Goal: Information Seeking & Learning: Learn about a topic

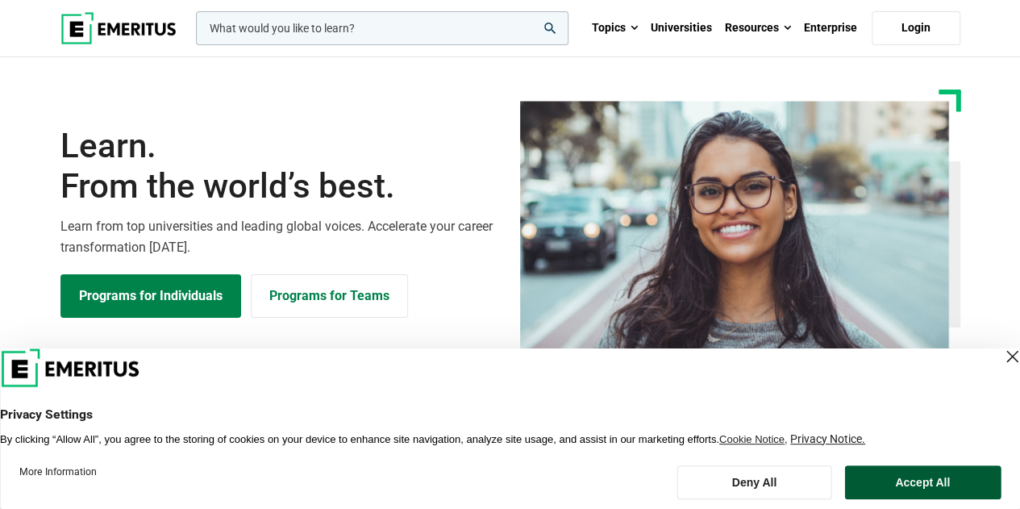
click at [898, 478] on button "Accept All" at bounding box center [922, 482] width 156 height 34
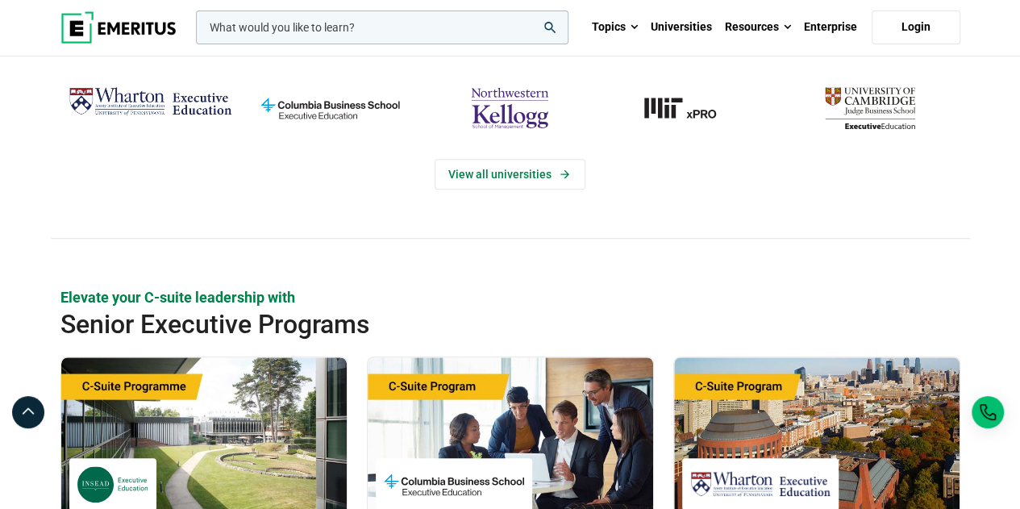
scroll to position [322, 0]
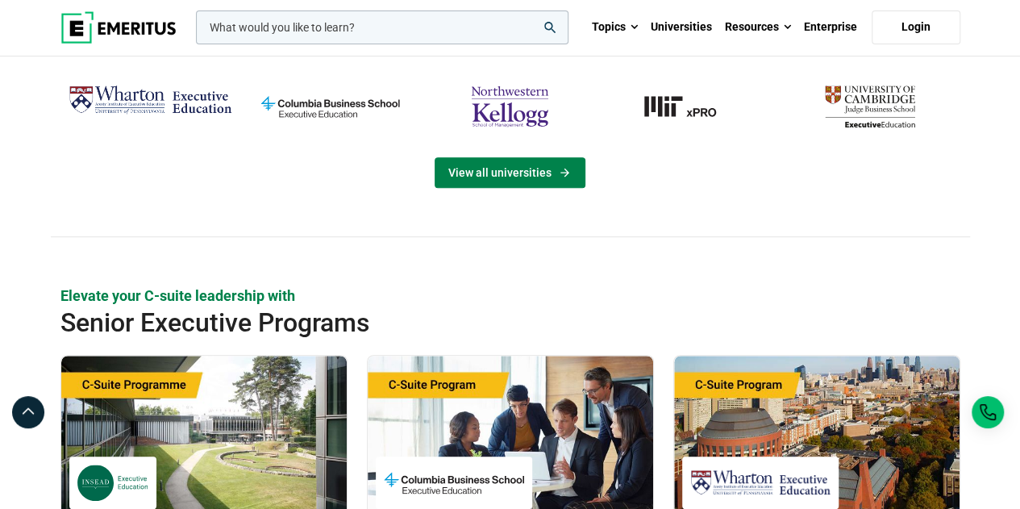
click at [500, 168] on link "View all universities" at bounding box center [509, 172] width 151 height 31
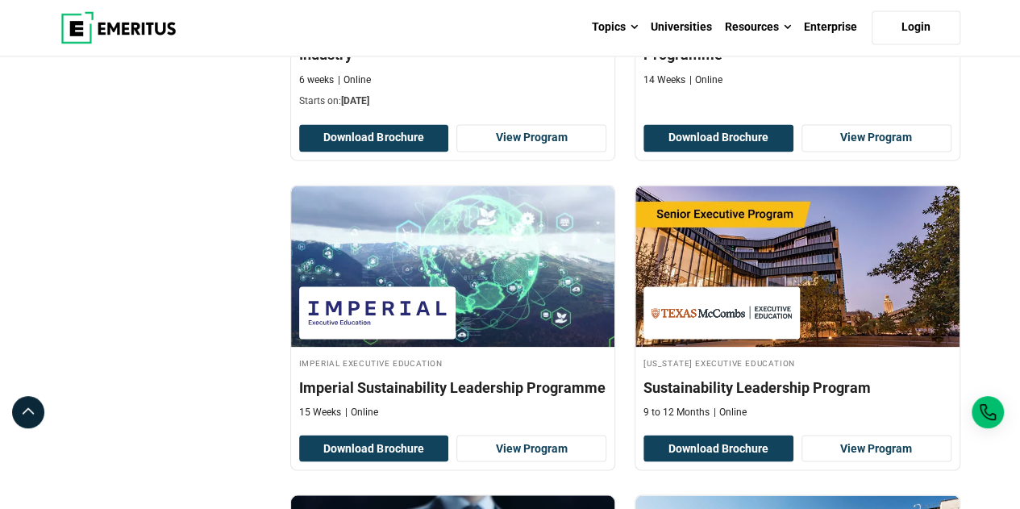
scroll to position [806, 0]
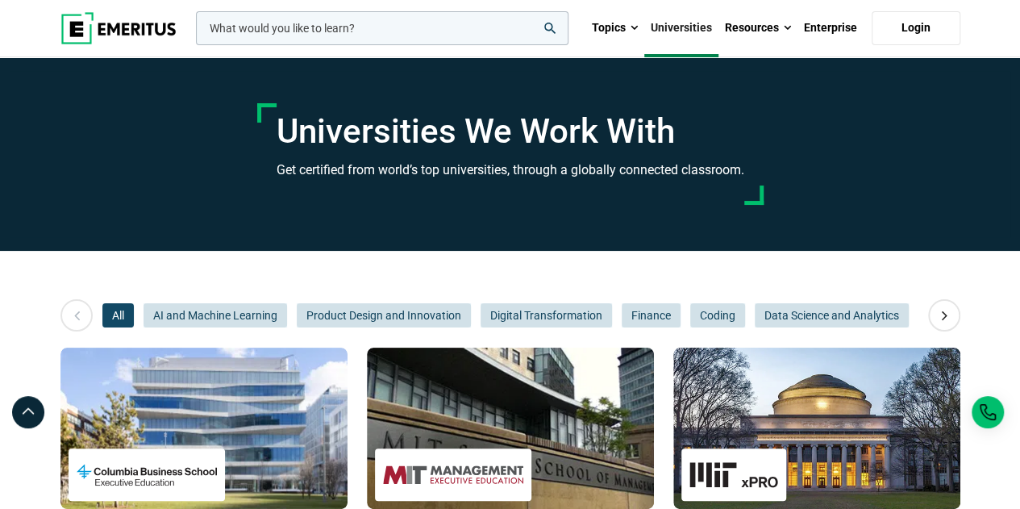
click at [400, 28] on input "woocommerce-product-search-field-0" at bounding box center [382, 28] width 372 height 34
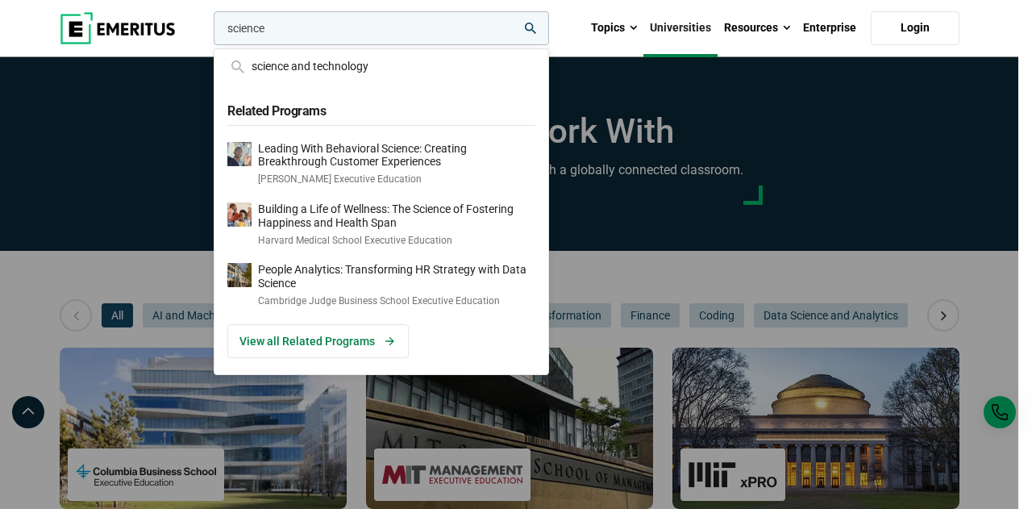
click at [549, 45] on div "science science and technology Related Programs Leading With Behavioral Science…" at bounding box center [379, 28] width 339 height 34
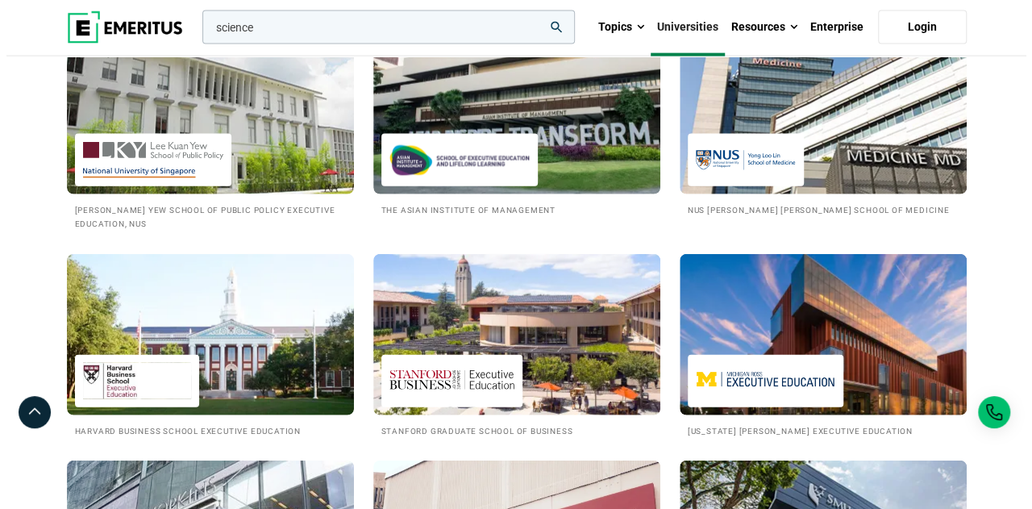
scroll to position [1693, 0]
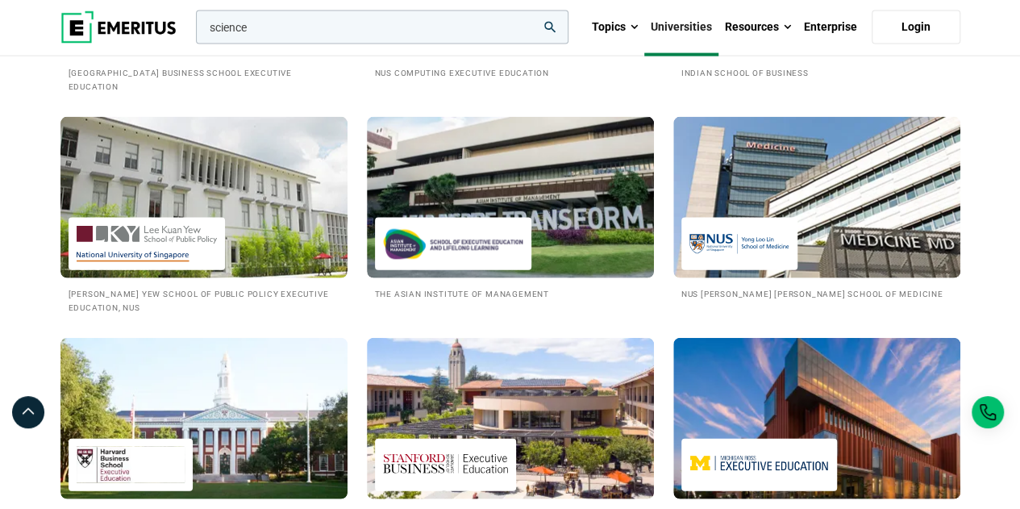
click at [285, 30] on input "science" at bounding box center [382, 27] width 372 height 34
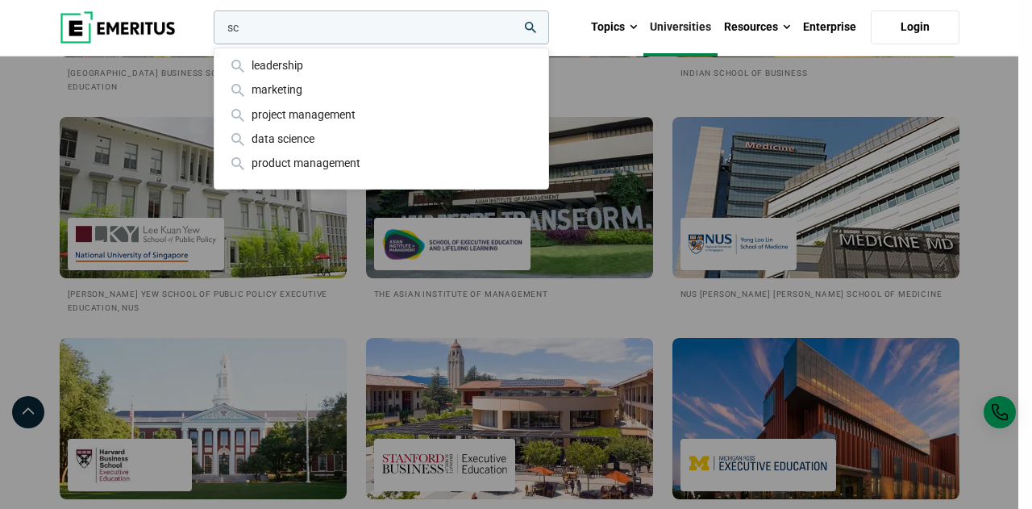
type input "s"
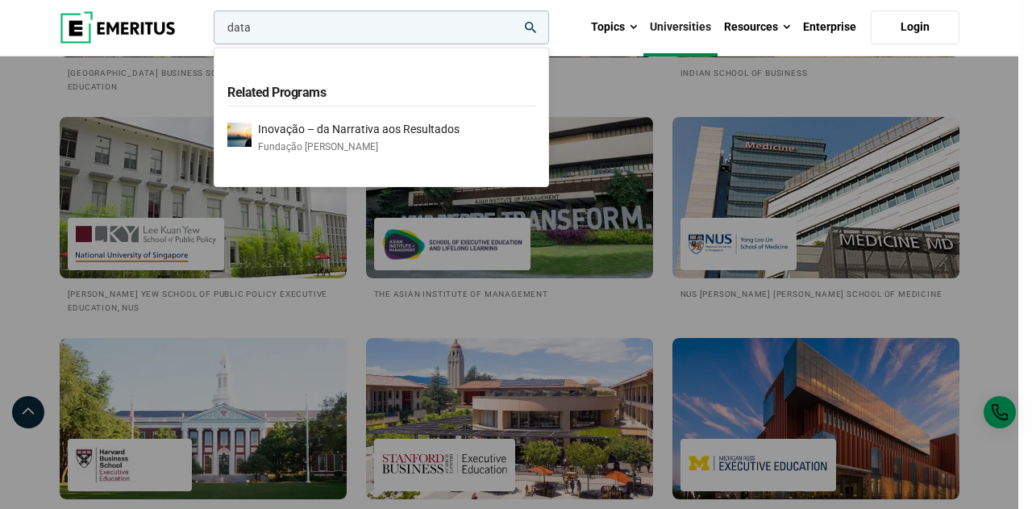
type input "data"
click at [210, 31] on button "search" at bounding box center [210, 31] width 0 height 0
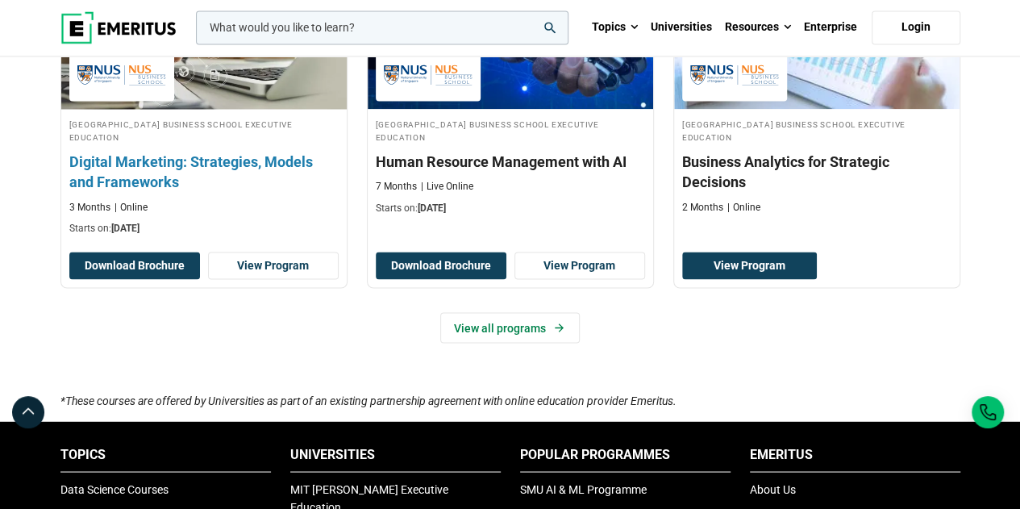
scroll to position [1370, 0]
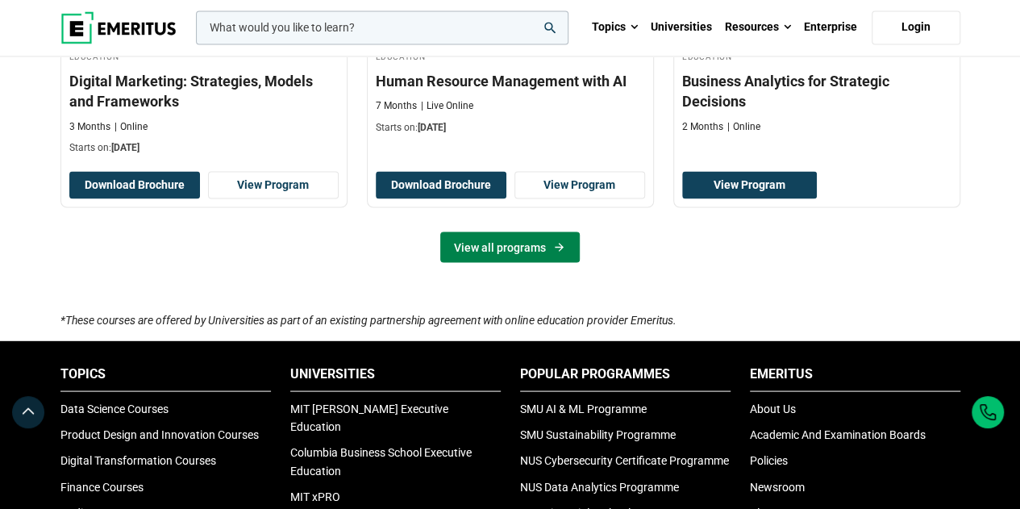
click at [496, 242] on link "View all programs" at bounding box center [509, 246] width 139 height 31
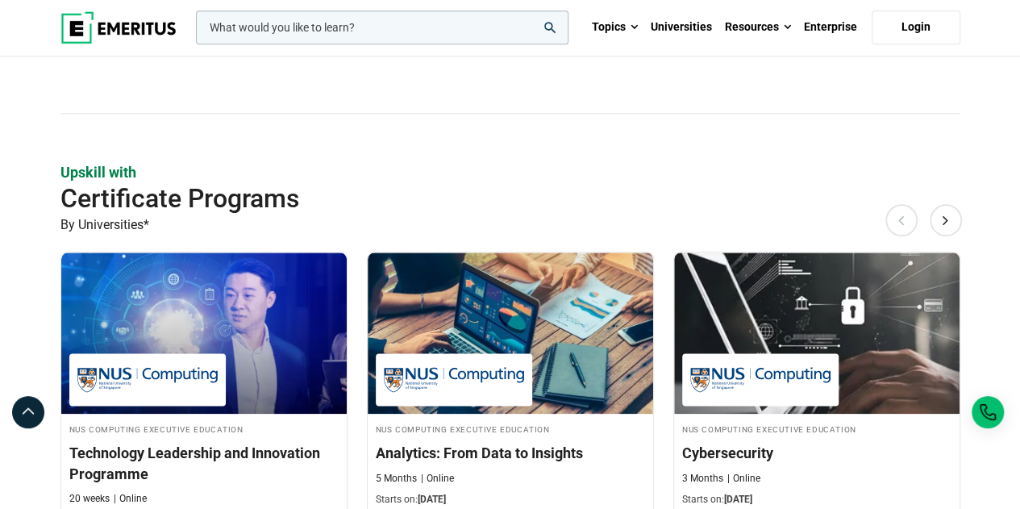
scroll to position [1048, 0]
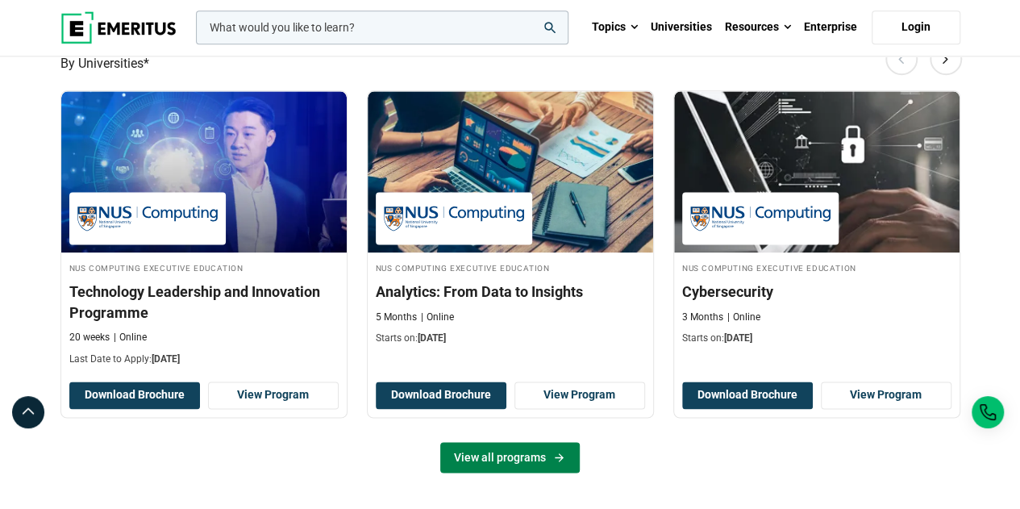
click at [502, 457] on link "View all programs" at bounding box center [509, 457] width 139 height 31
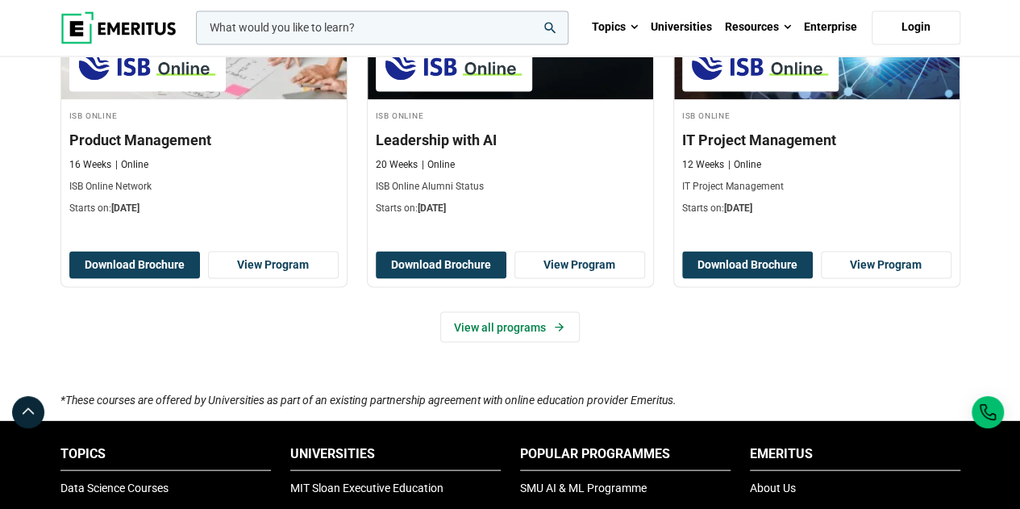
scroll to position [1451, 0]
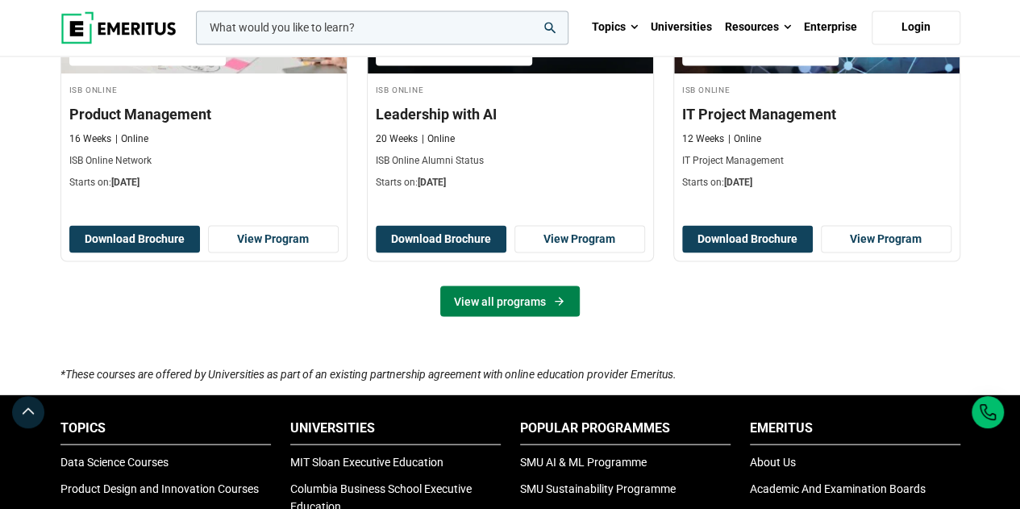
click at [526, 293] on link "View all programs" at bounding box center [509, 300] width 139 height 31
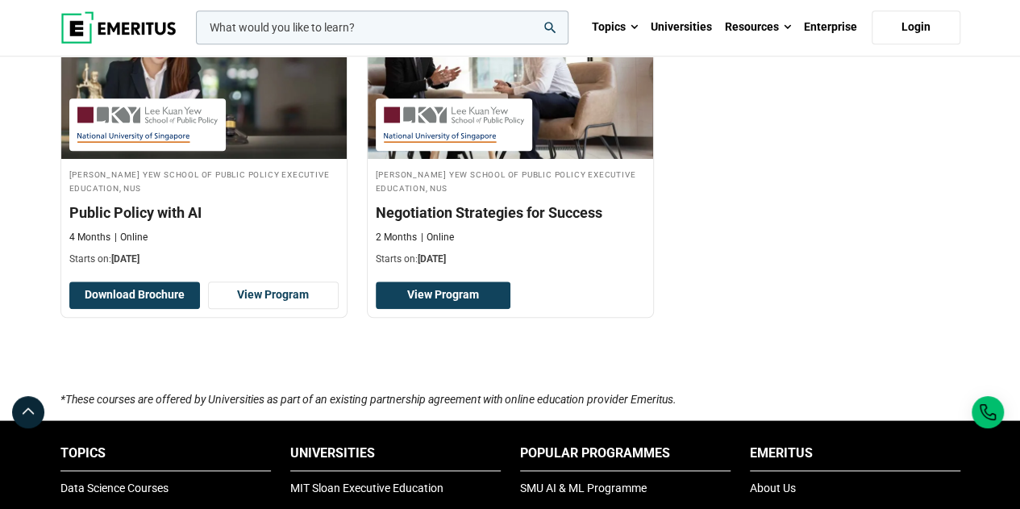
scroll to position [564, 0]
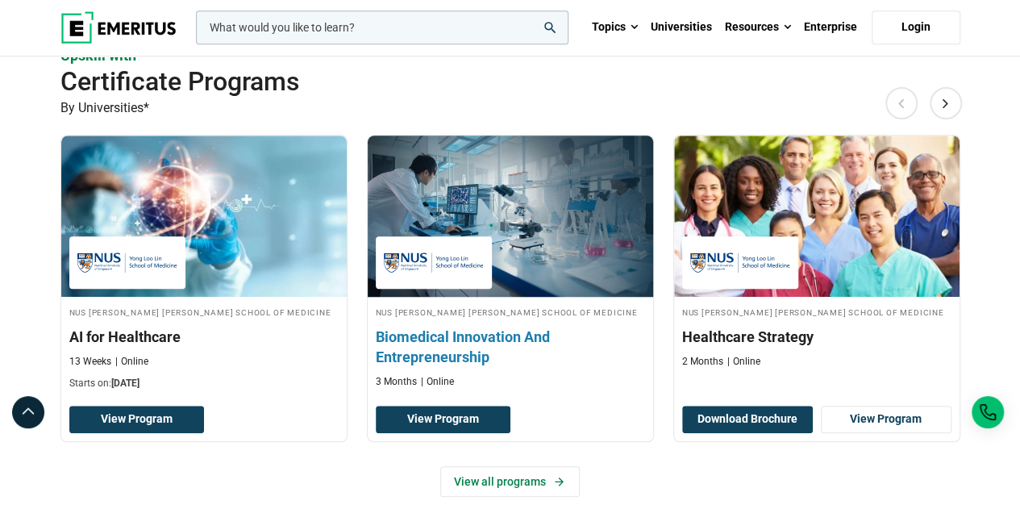
scroll to position [564, 0]
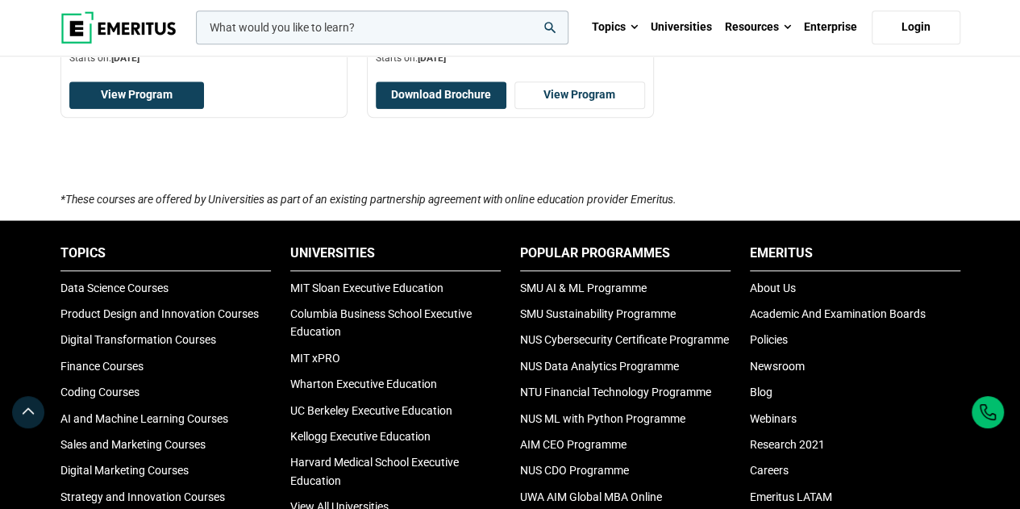
scroll to position [645, 0]
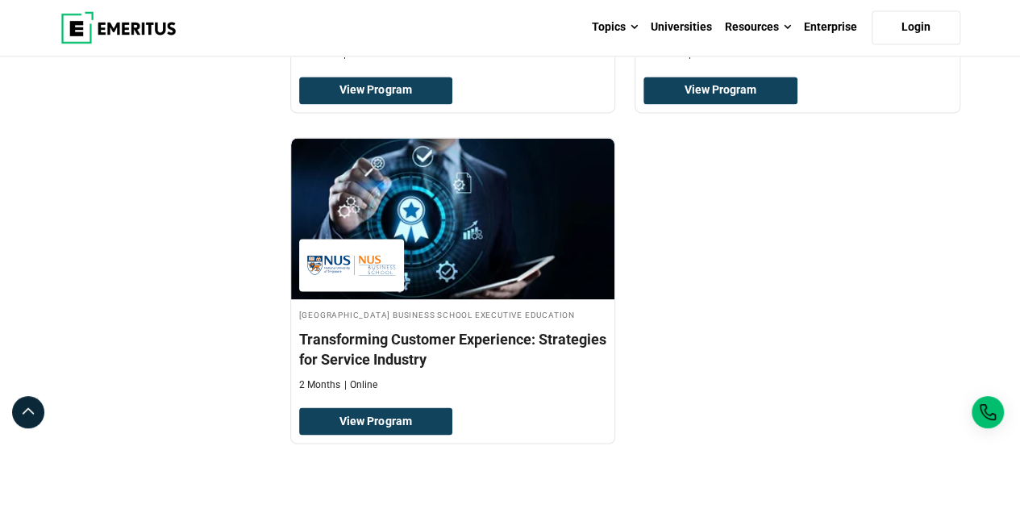
scroll to position [1209, 0]
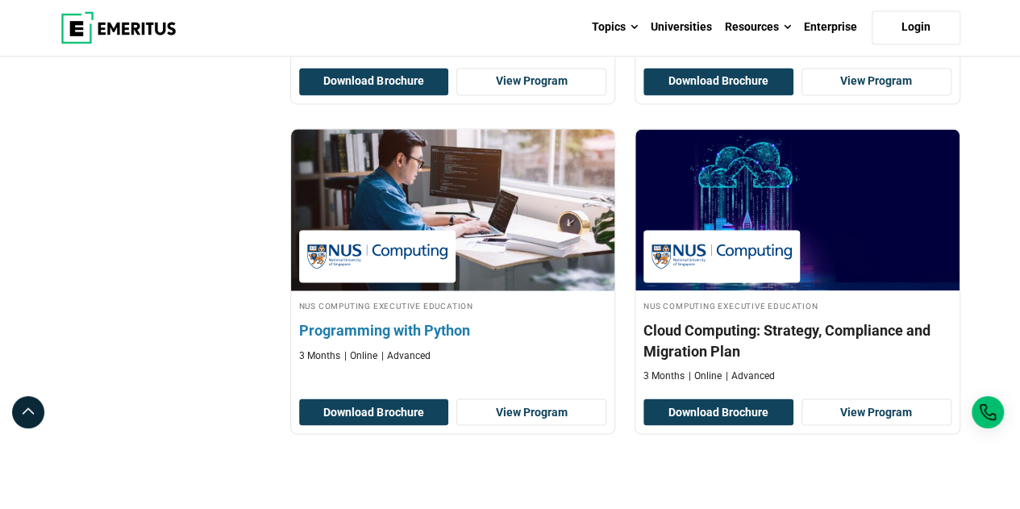
scroll to position [1370, 0]
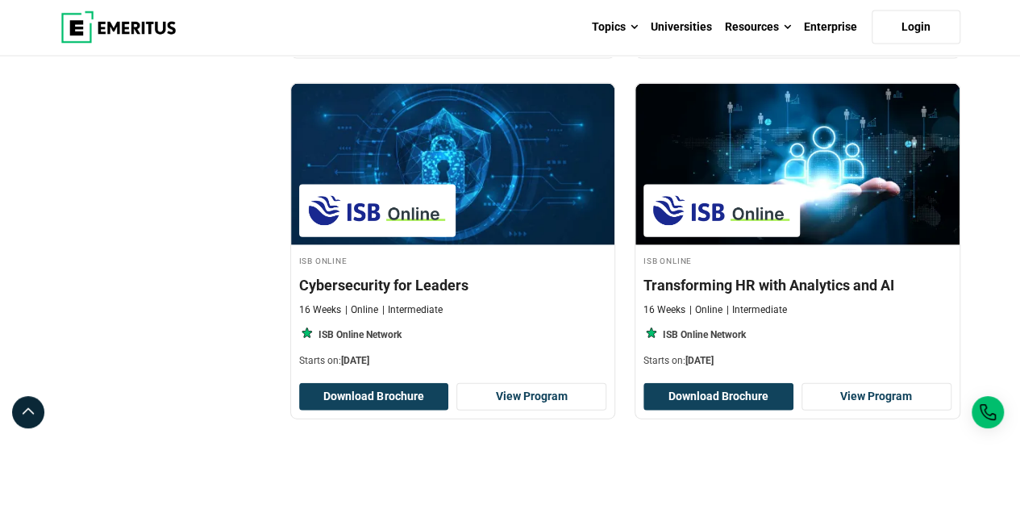
scroll to position [1854, 0]
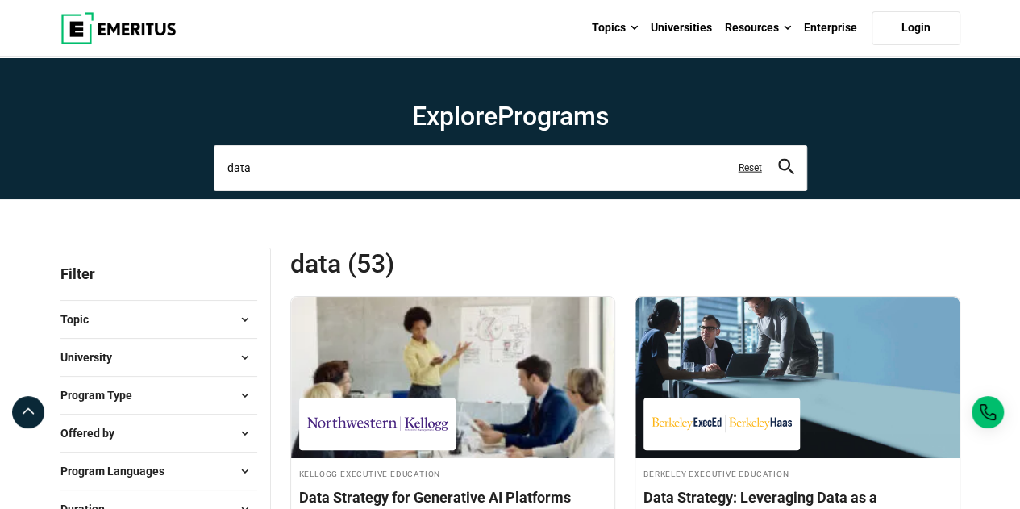
click at [355, 170] on input "data" at bounding box center [510, 167] width 593 height 45
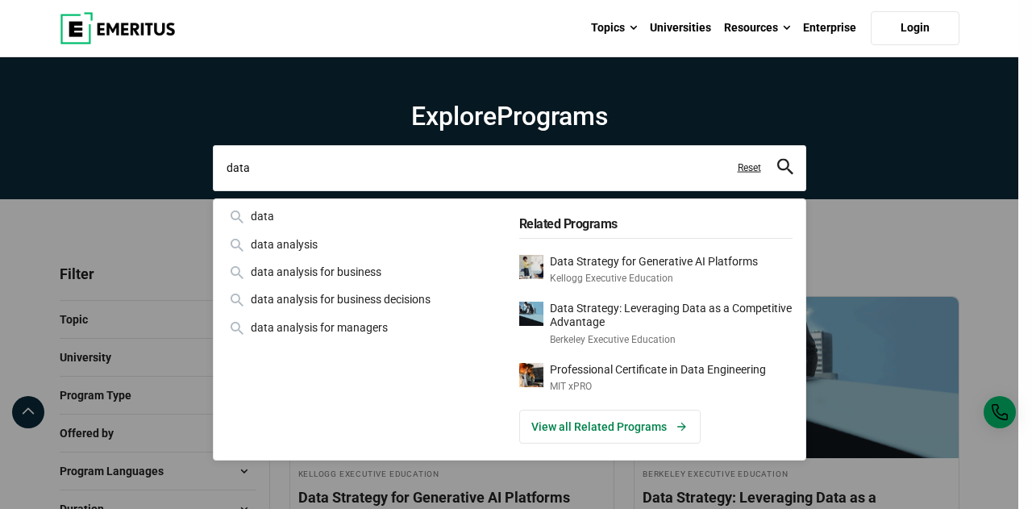
drag, startPoint x: 316, startPoint y: 171, endPoint x: 137, endPoint y: 173, distance: 178.9
click at [213, 173] on div "data data data analysis data analysis for business data analysis for business d…" at bounding box center [509, 167] width 593 height 45
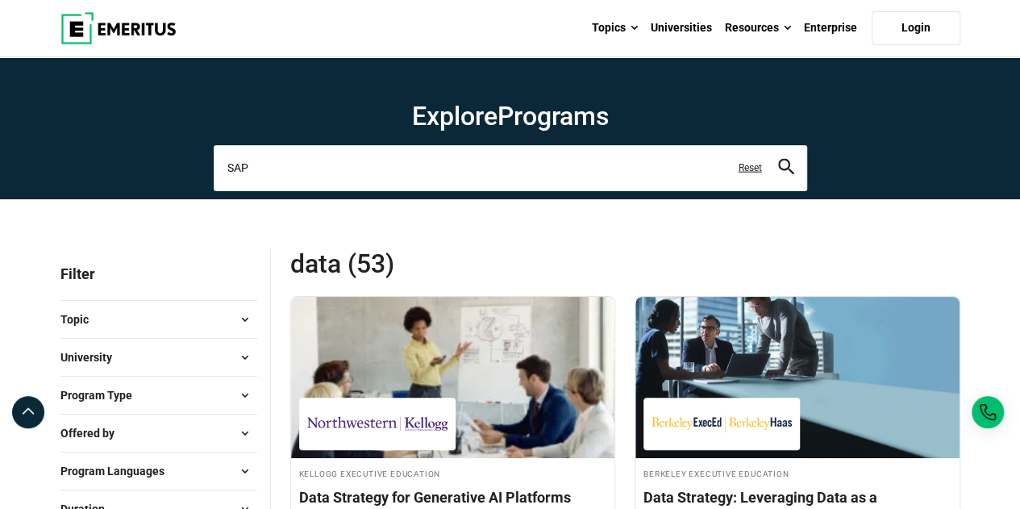
type input "SAP"
click at [778, 159] on button "search" at bounding box center [786, 168] width 16 height 19
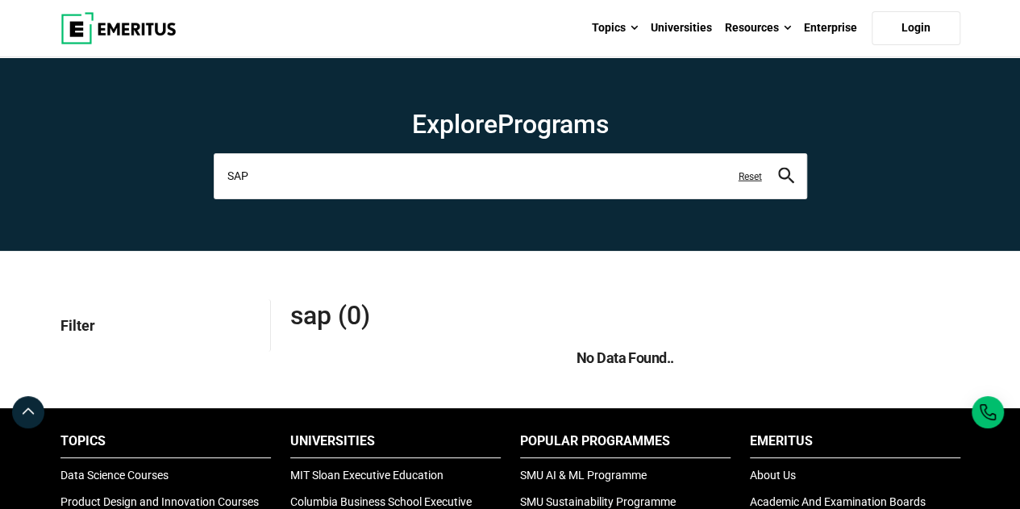
click at [251, 170] on input "SAP" at bounding box center [510, 175] width 593 height 45
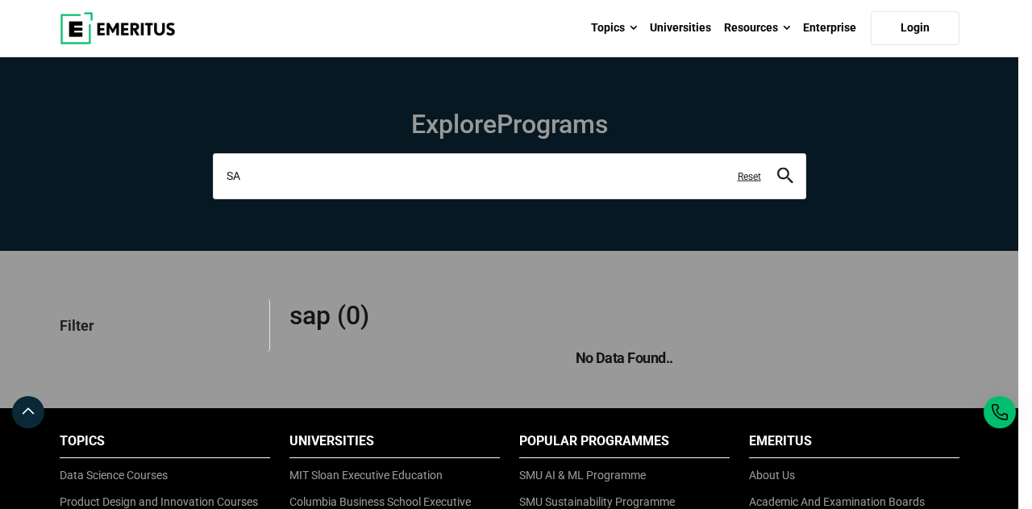
type input "S"
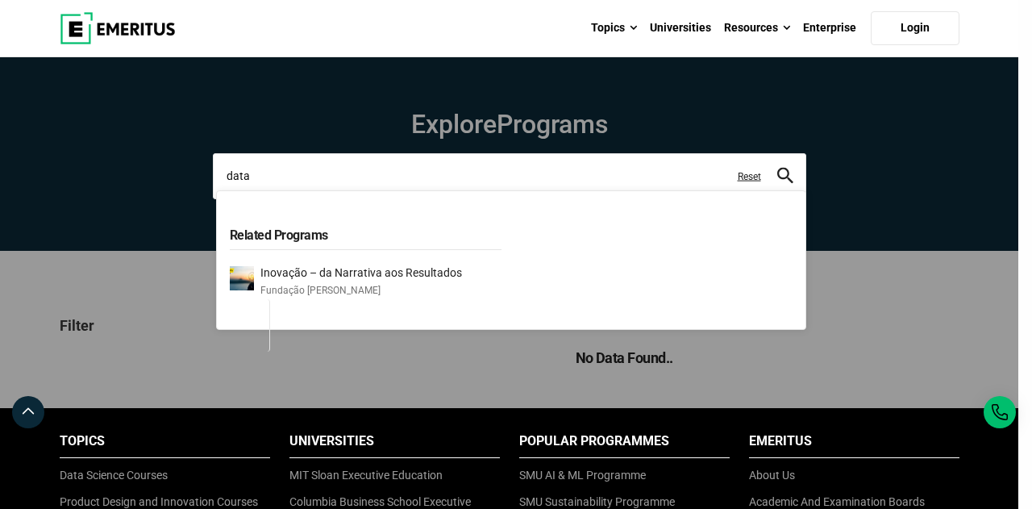
type input "data"
click at [777, 167] on button "search" at bounding box center [785, 176] width 16 height 19
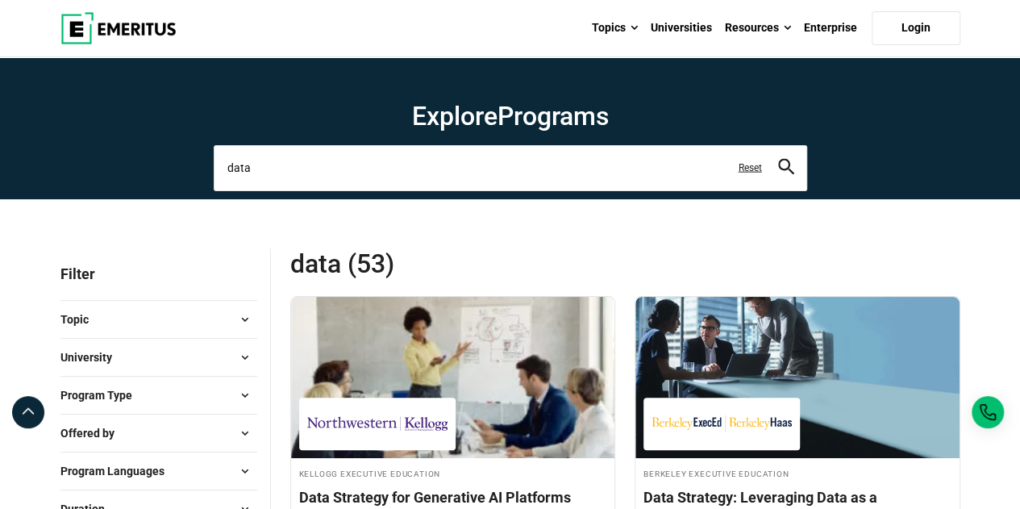
click at [427, 174] on input "data" at bounding box center [510, 167] width 593 height 45
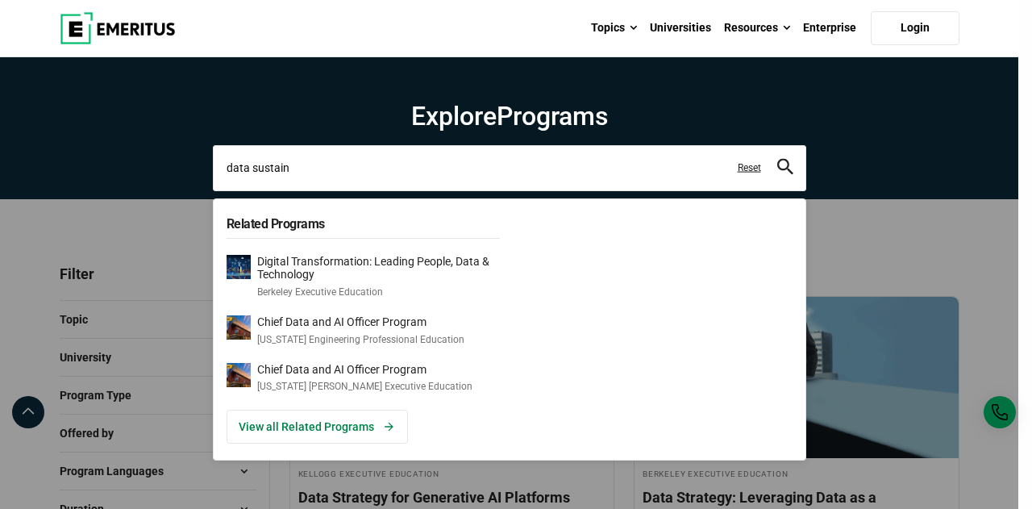
type input "data sustain"
click at [777, 159] on button "search" at bounding box center [785, 168] width 16 height 19
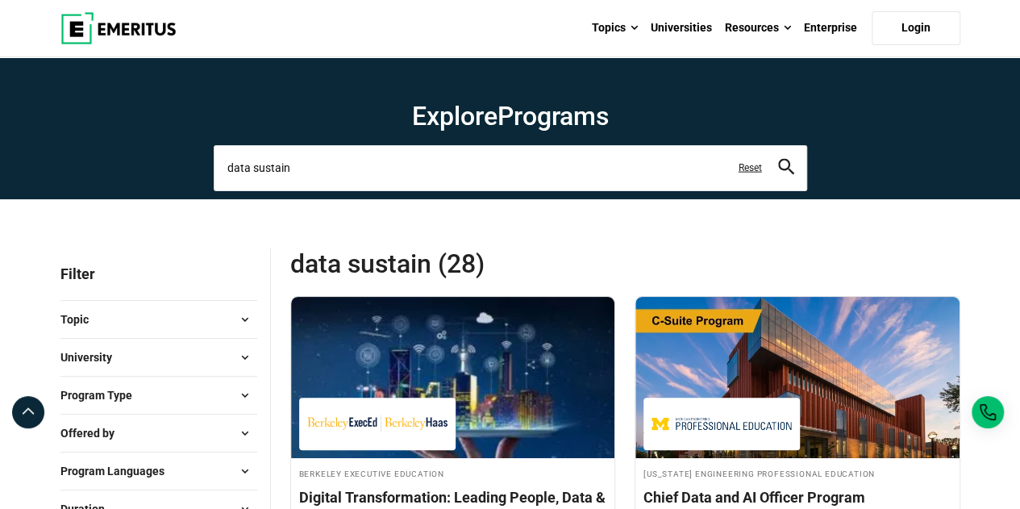
drag, startPoint x: 318, startPoint y: 164, endPoint x: 203, endPoint y: 161, distance: 114.5
click at [204, 161] on div "Explore Programs data sustain Related Programs Digital Transformation: Leading …" at bounding box center [510, 145] width 613 height 90
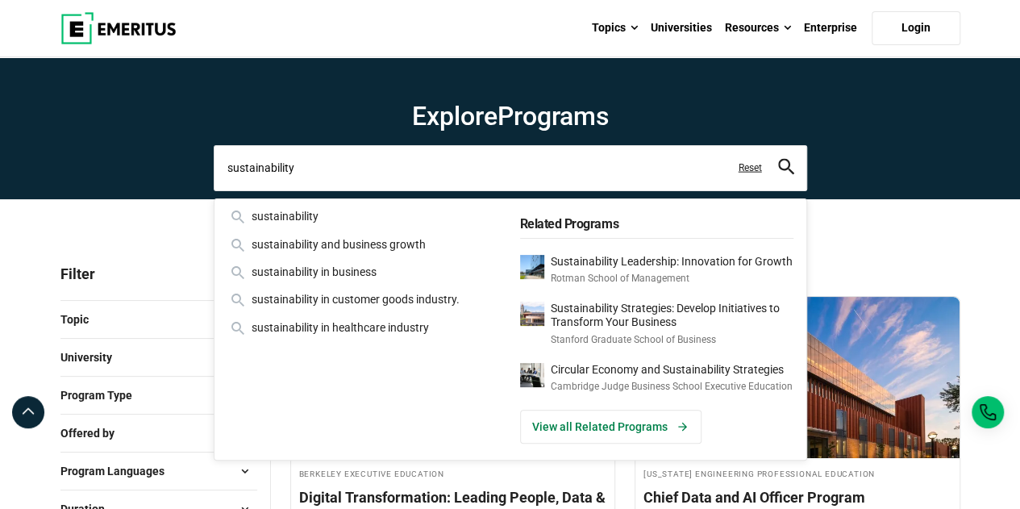
type input "sustainability"
click at [778, 159] on button "search" at bounding box center [786, 168] width 16 height 19
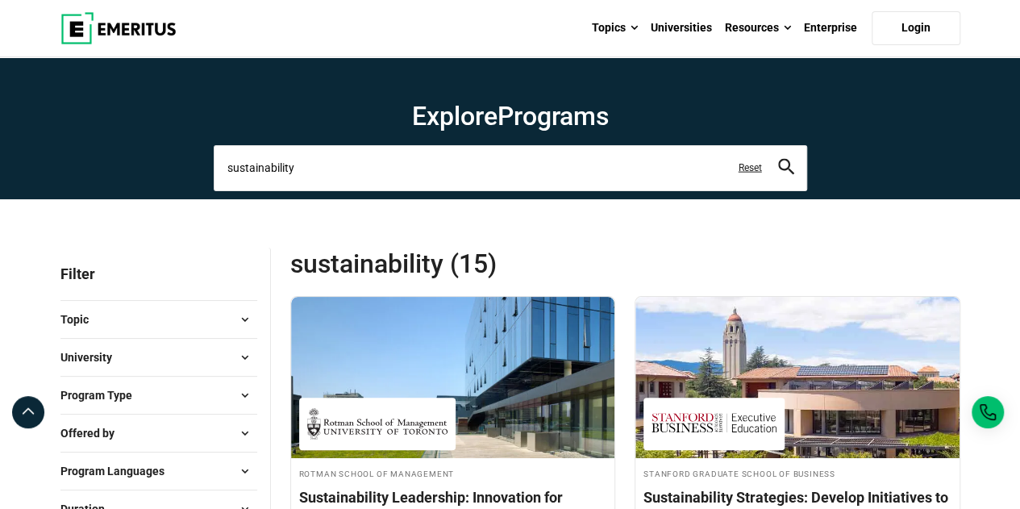
click at [465, 168] on input "sustainability" at bounding box center [510, 167] width 593 height 45
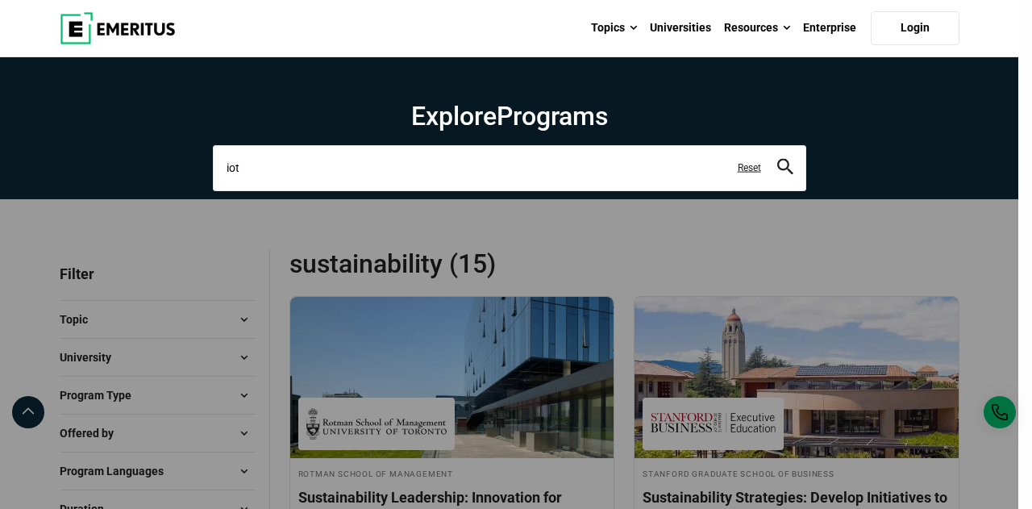
type input "iot"
click at [777, 159] on button "search" at bounding box center [785, 168] width 16 height 19
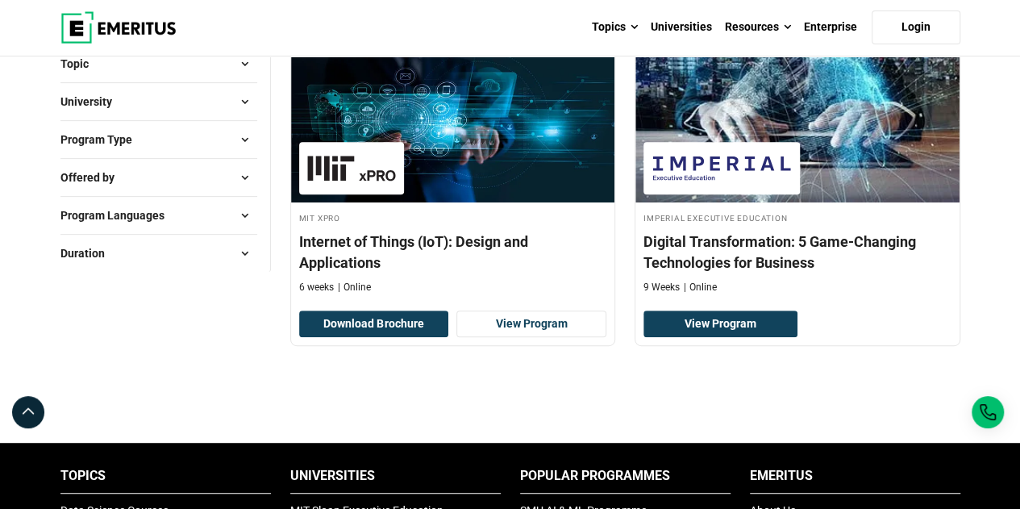
scroll to position [161, 0]
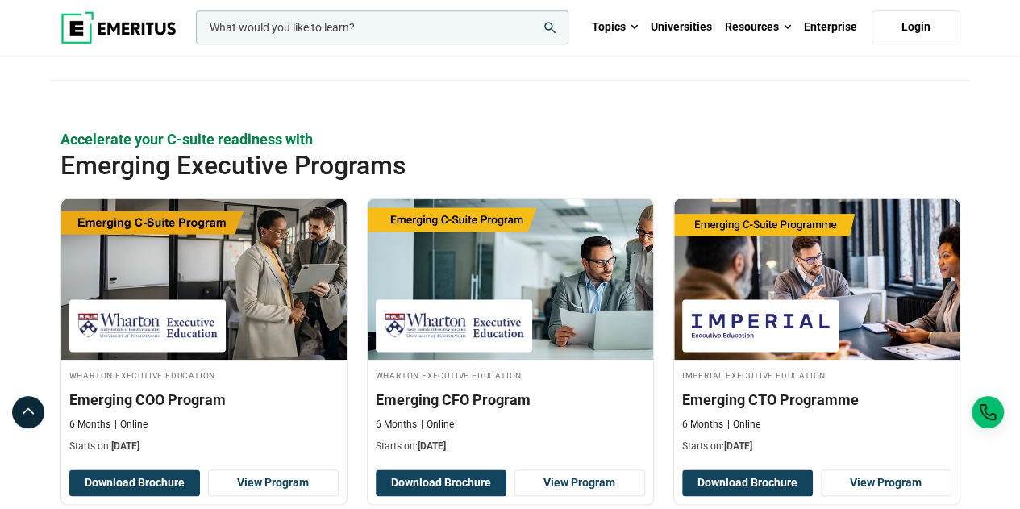
scroll to position [967, 0]
